Goal: Use online tool/utility: Utilize a website feature to perform a specific function

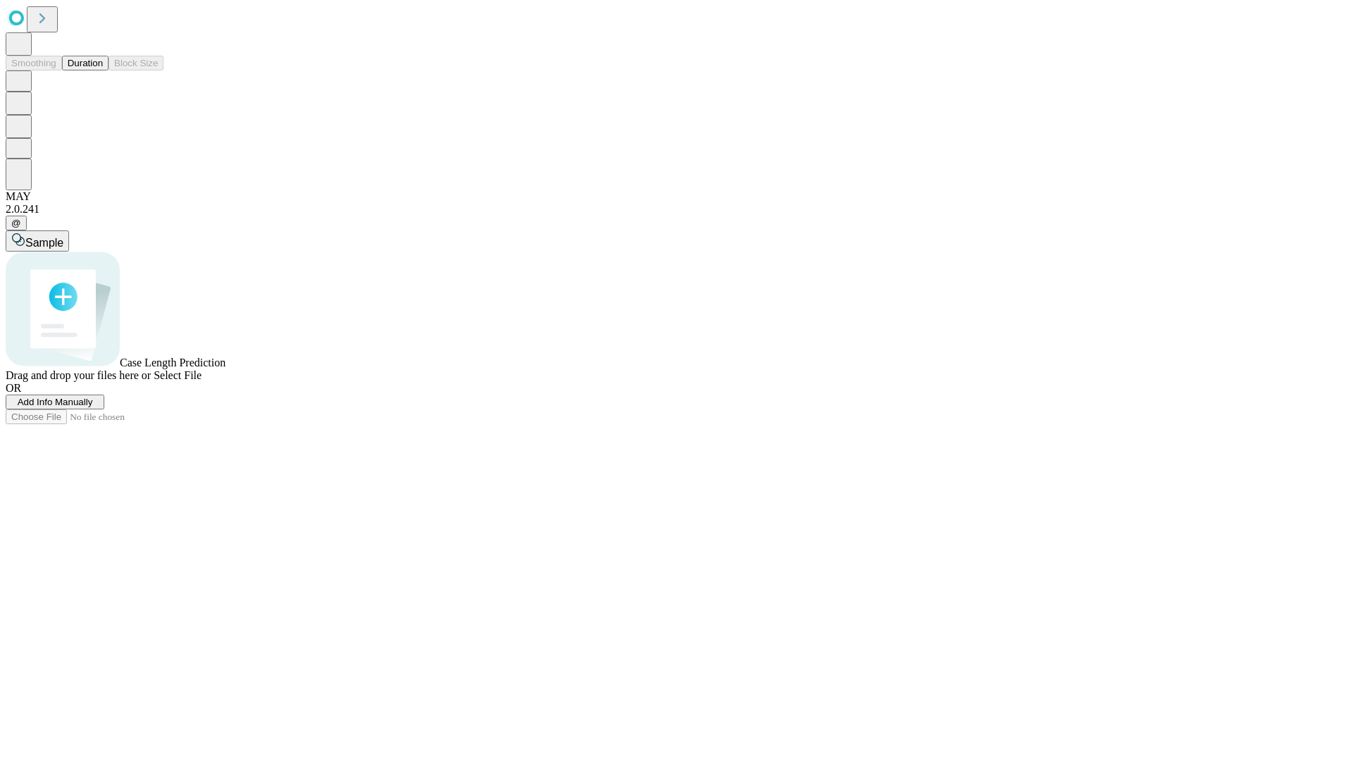
click at [103, 70] on button "Duration" at bounding box center [85, 63] width 46 height 15
click at [63, 237] on span "Sample" at bounding box center [44, 243] width 38 height 12
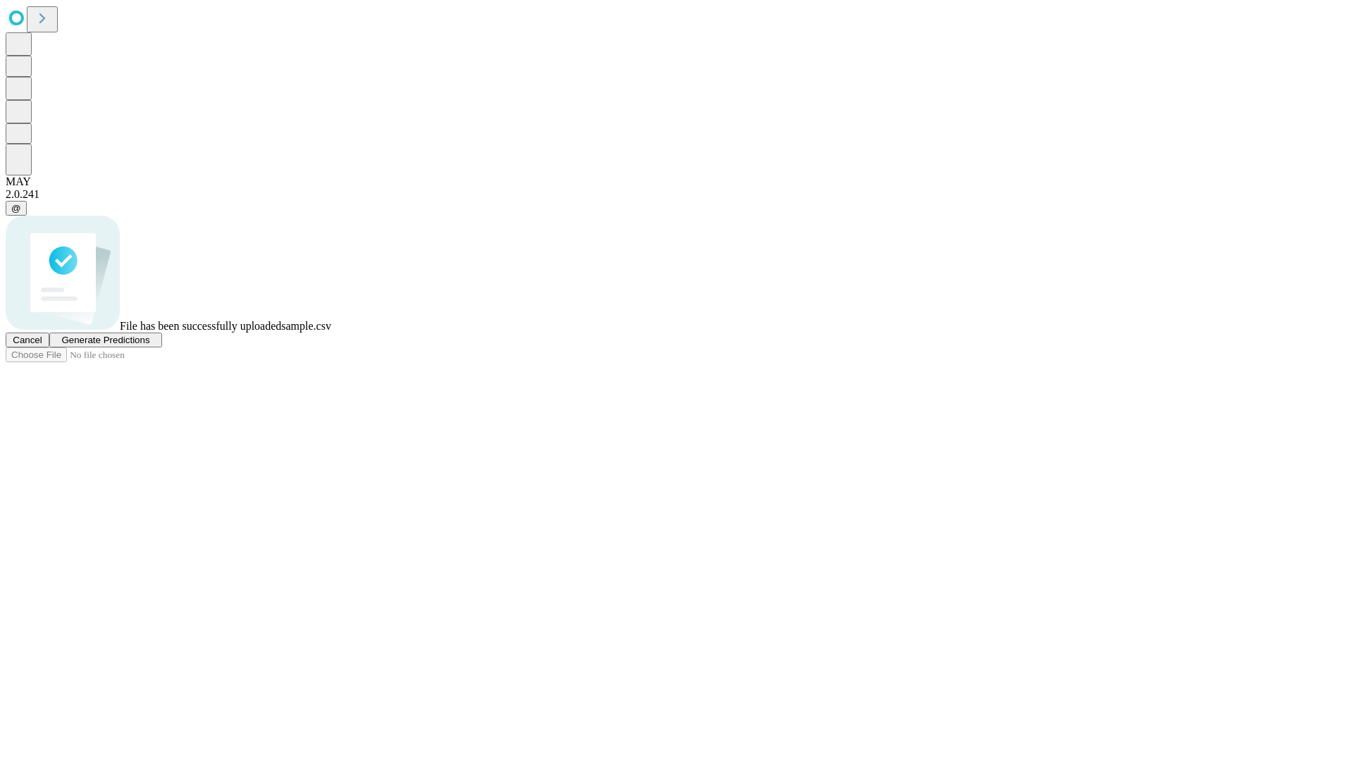
click at [149, 345] on span "Generate Predictions" at bounding box center [105, 340] width 88 height 11
